Goal: Information Seeking & Learning: Learn about a topic

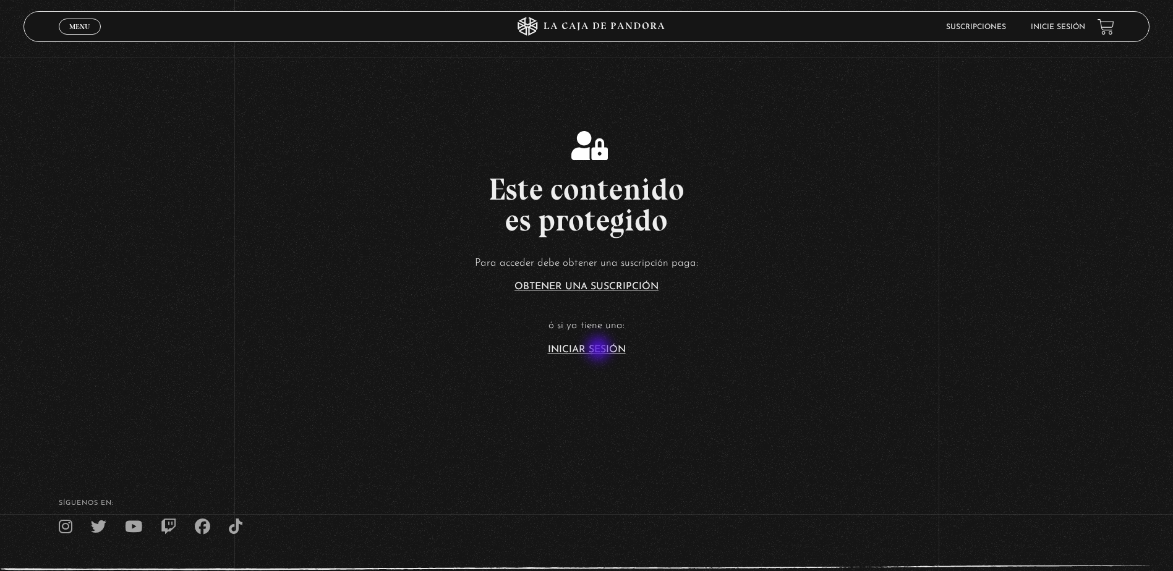
click at [600, 350] on link "Iniciar Sesión" at bounding box center [587, 350] width 78 height 10
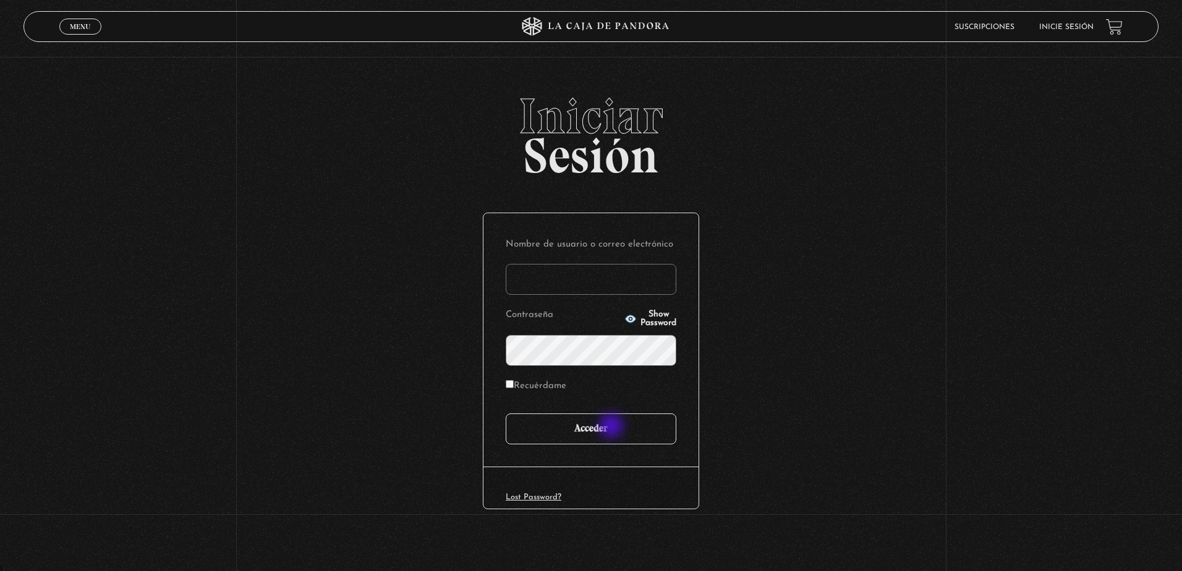
type input "sofb.1893.cr@gmail.com"
click at [613, 428] on input "Acceder" at bounding box center [591, 429] width 171 height 31
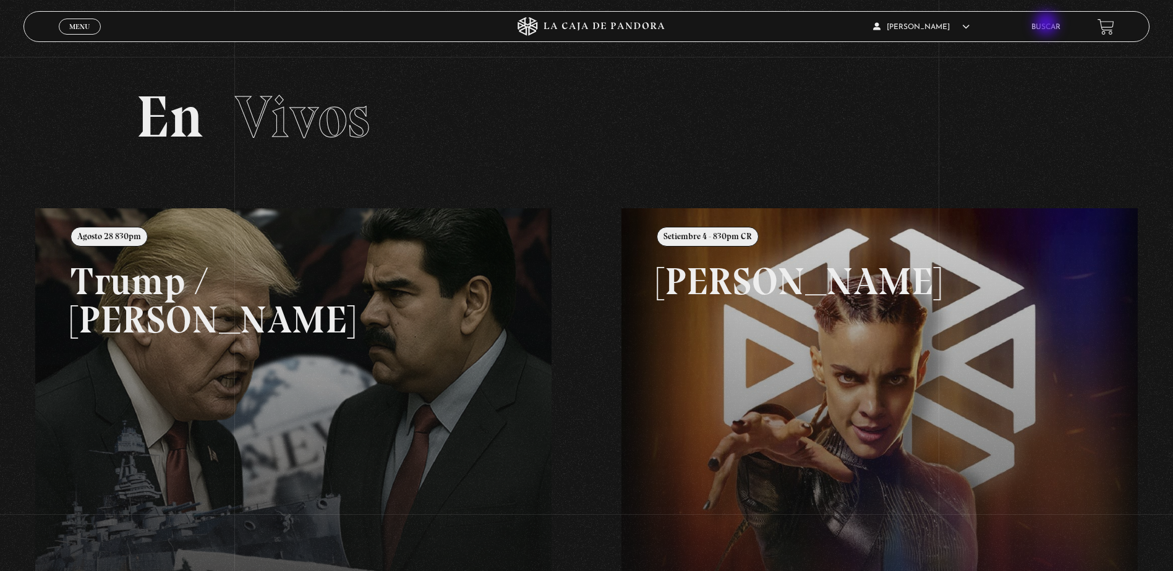
click at [1048, 25] on link "Buscar" at bounding box center [1045, 26] width 29 height 7
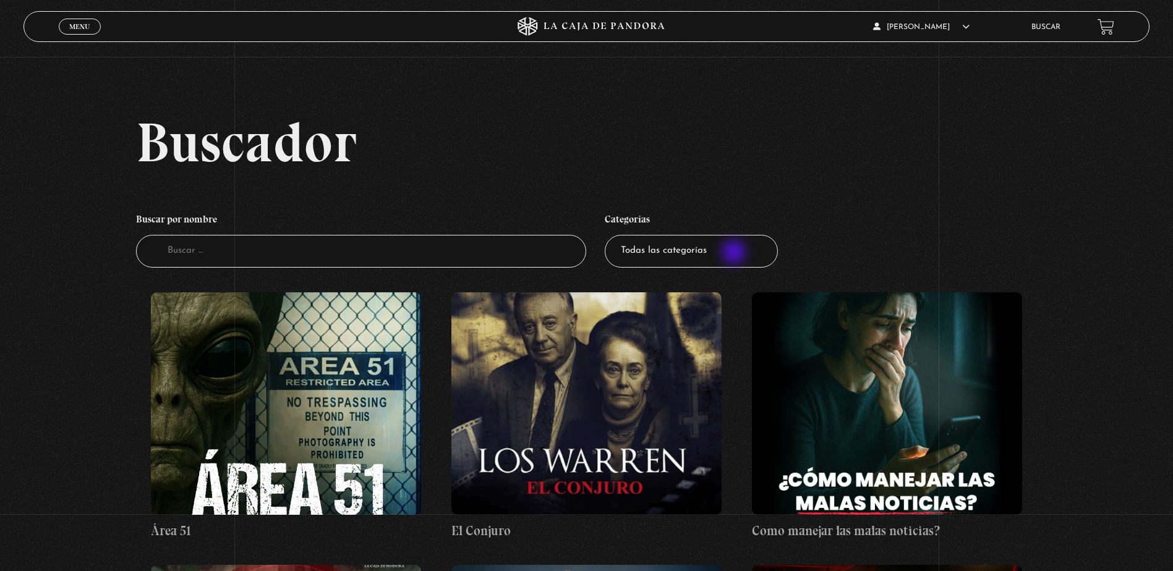
click at [736, 253] on select "Todas las categorías 11:11 Humanitario (1) Amo los Lunes (2) Análisis de series…" at bounding box center [691, 251] width 173 height 33
select select "asesinos-seriales"
click at [609, 235] on select "Todas las categorías 11:11 Humanitario (1) Amo los Lunes (2) Análisis de series…" at bounding box center [691, 251] width 173 height 33
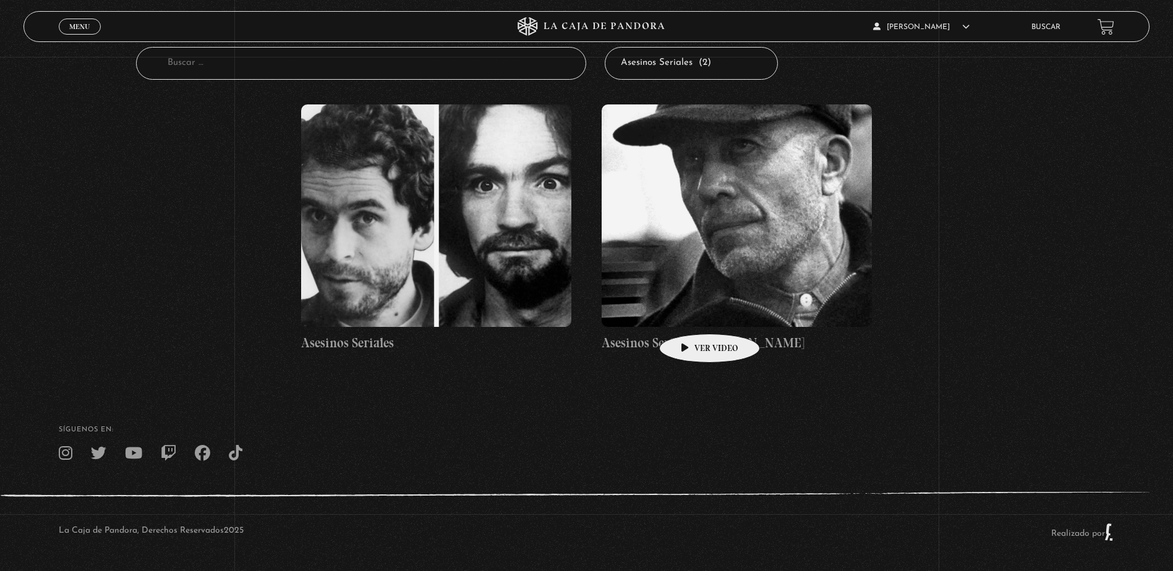
scroll to position [189, 0]
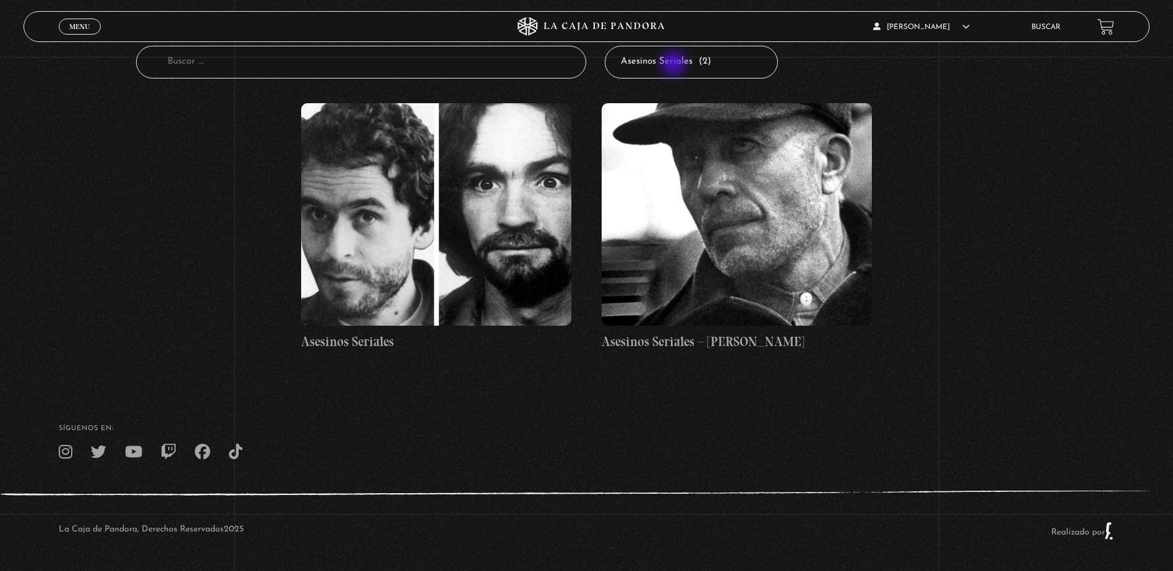
click at [675, 65] on select "Todas las categorías 11:11 Humanitario (1) Amo los [DATE] (2) Análisis de serie…" at bounding box center [691, 62] width 173 height 33
select select "mundo-espiritual"
click at [609, 46] on select "Todas las categorías 11:11 Humanitario (1) Amo los [DATE] (2) Análisis de serie…" at bounding box center [691, 62] width 173 height 33
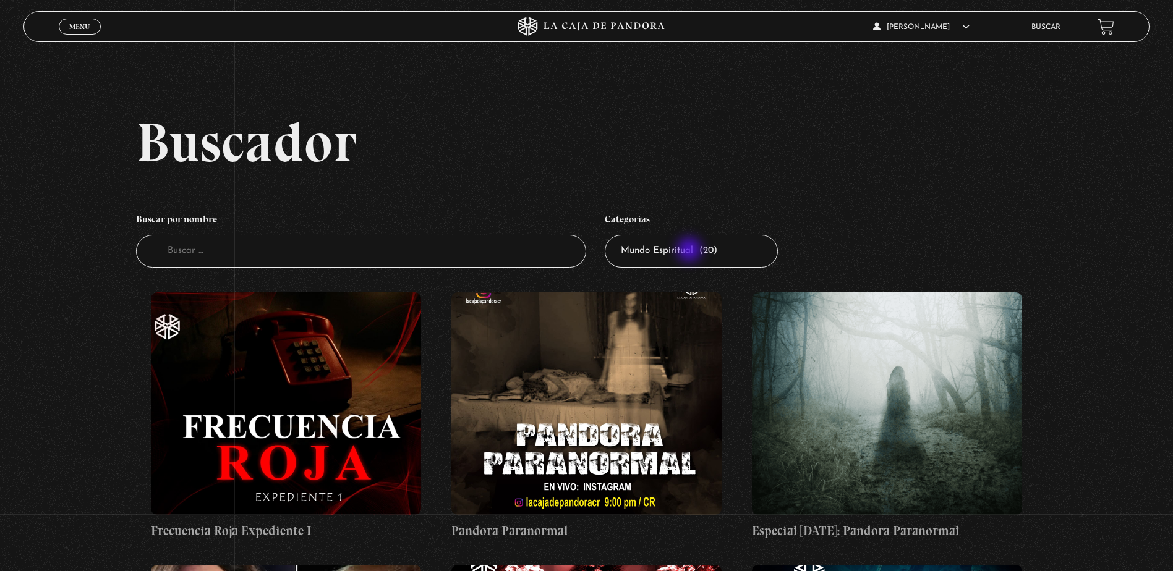
click at [691, 251] on select "Todas las categorías 11:11 Humanitario (1) Amo los [DATE] (2) Análisis de serie…" at bounding box center [691, 251] width 173 height 33
select select "nuevo-orden-mundial-nwo"
click at [609, 235] on select "Todas las categorías 11:11 Humanitario (1) Amo los Lunes (2) Análisis de series…" at bounding box center [691, 251] width 173 height 33
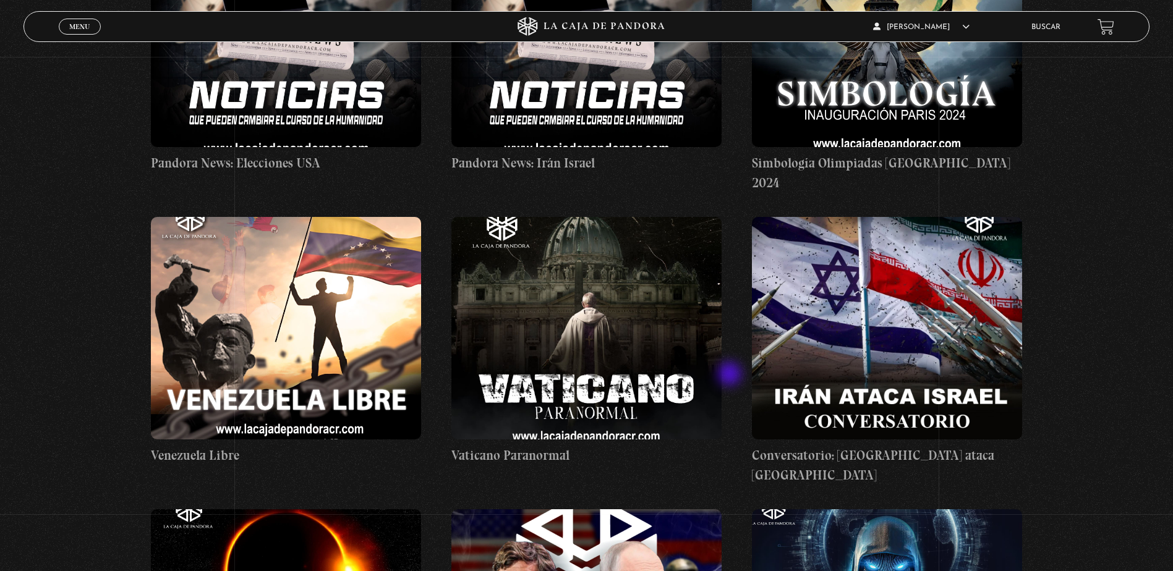
scroll to position [1484, 0]
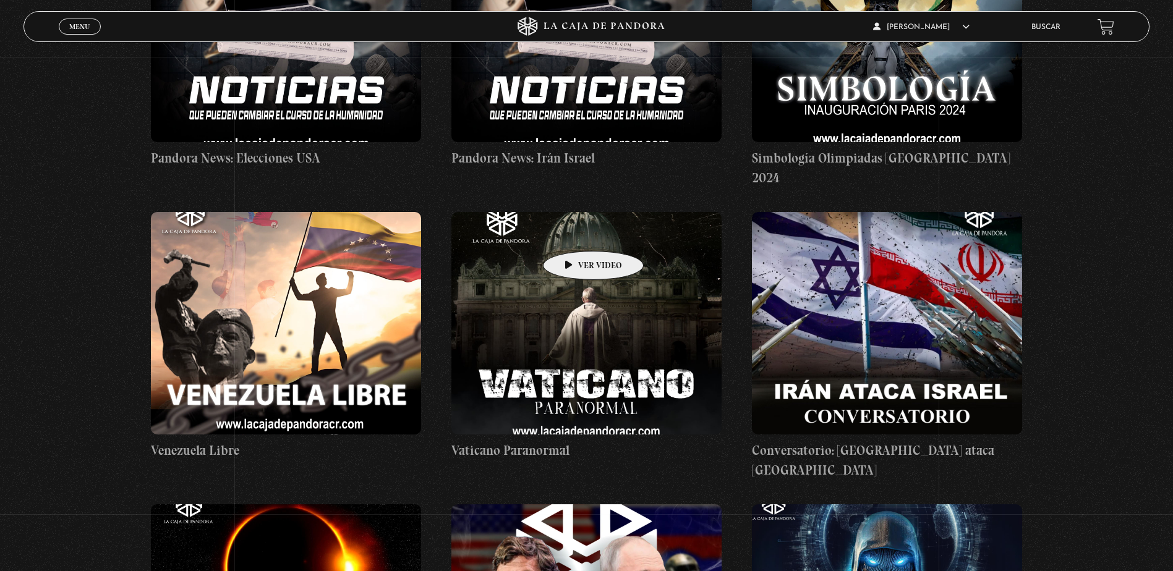
click at [574, 232] on figure at bounding box center [586, 323] width 270 height 223
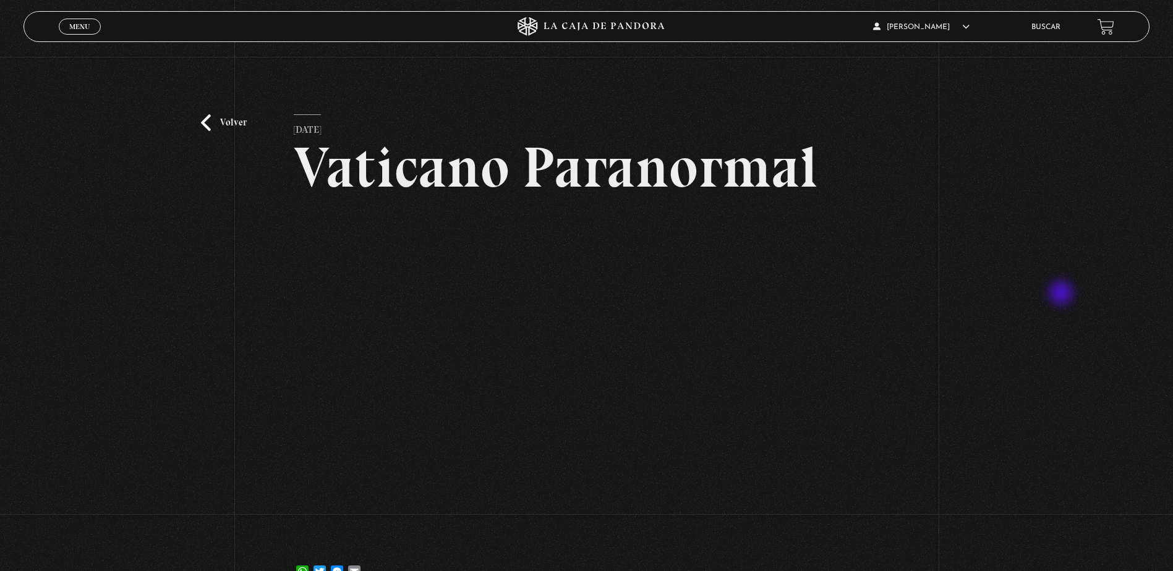
scroll to position [62, 0]
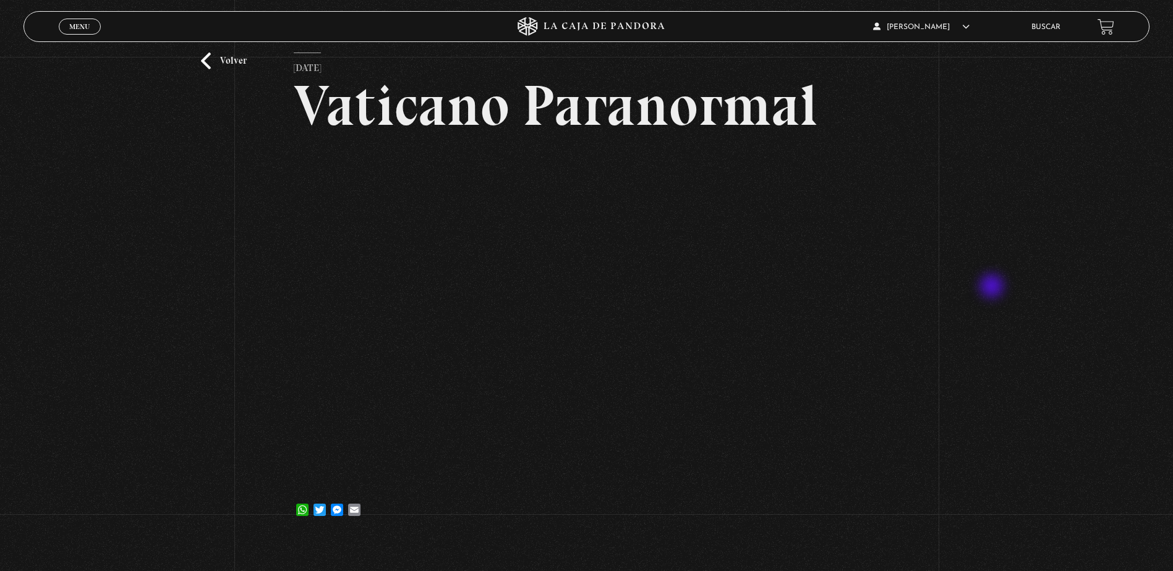
click at [993, 288] on div "Volver [DATE] Vaticano Paranormal WhatsApp Twitter Messenger Email" at bounding box center [586, 266] width 1173 height 543
